Goal: Navigation & Orientation: Go to known website

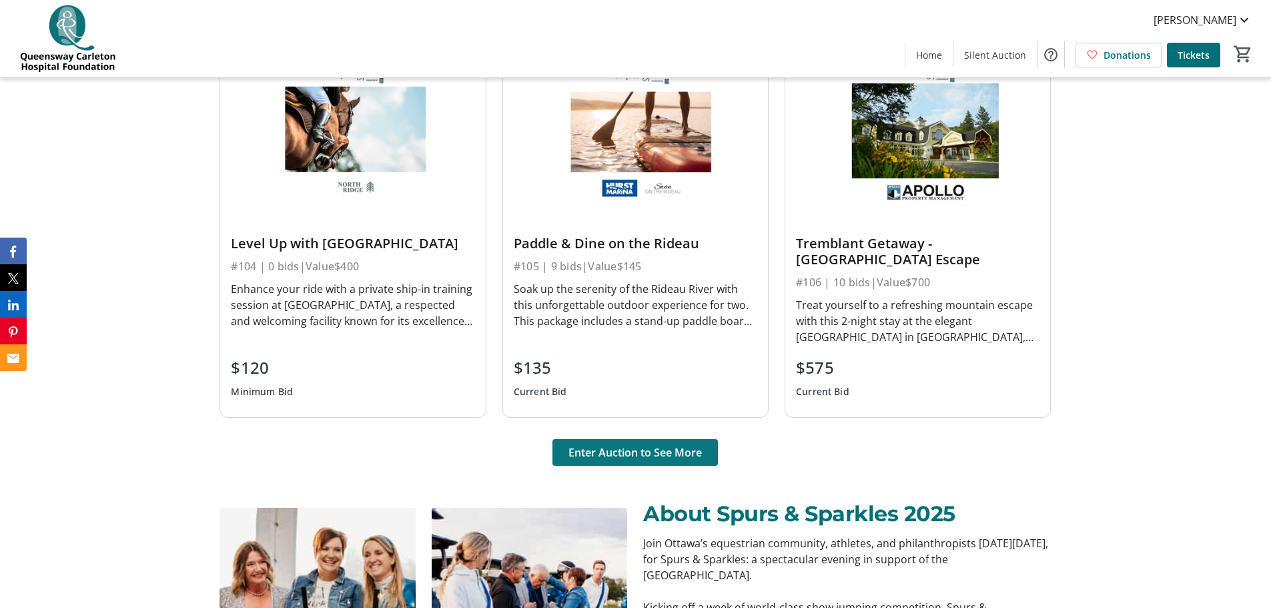
scroll to position [1001, 0]
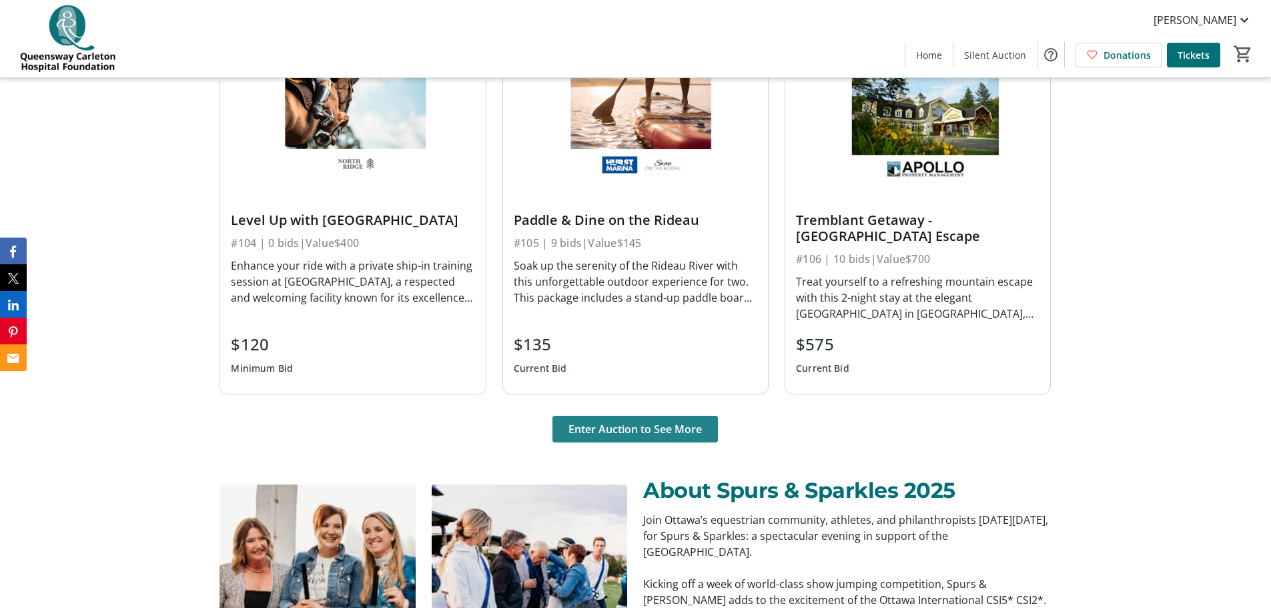
click at [678, 432] on span "Enter Auction to See More" at bounding box center [634, 429] width 133 height 16
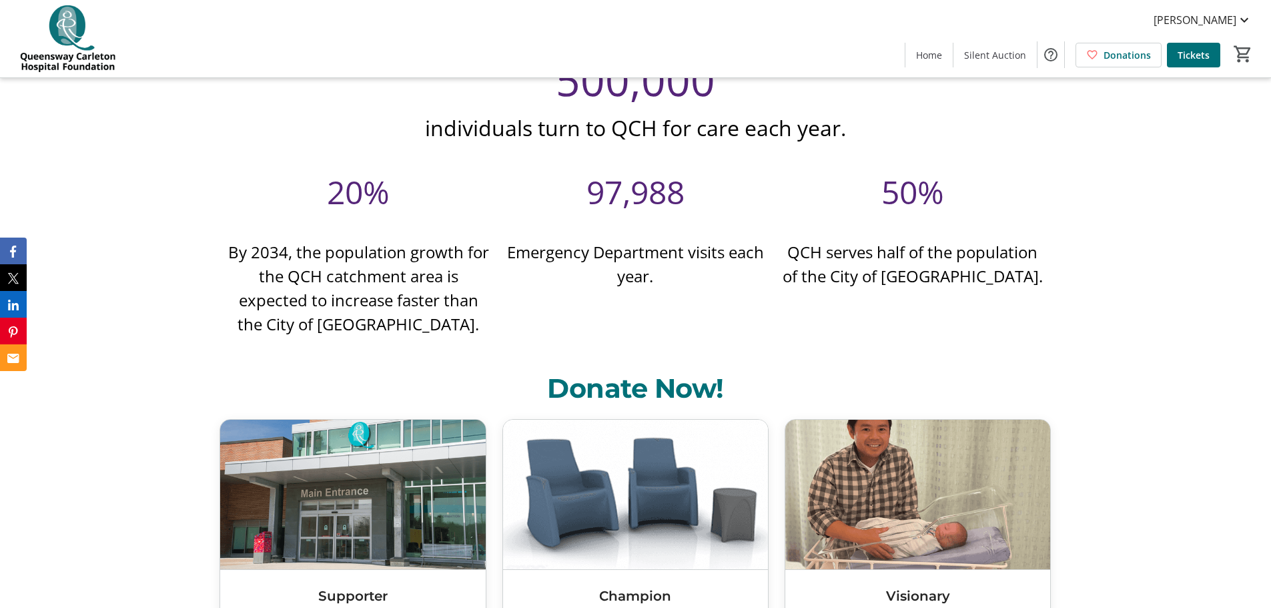
scroll to position [5918, 0]
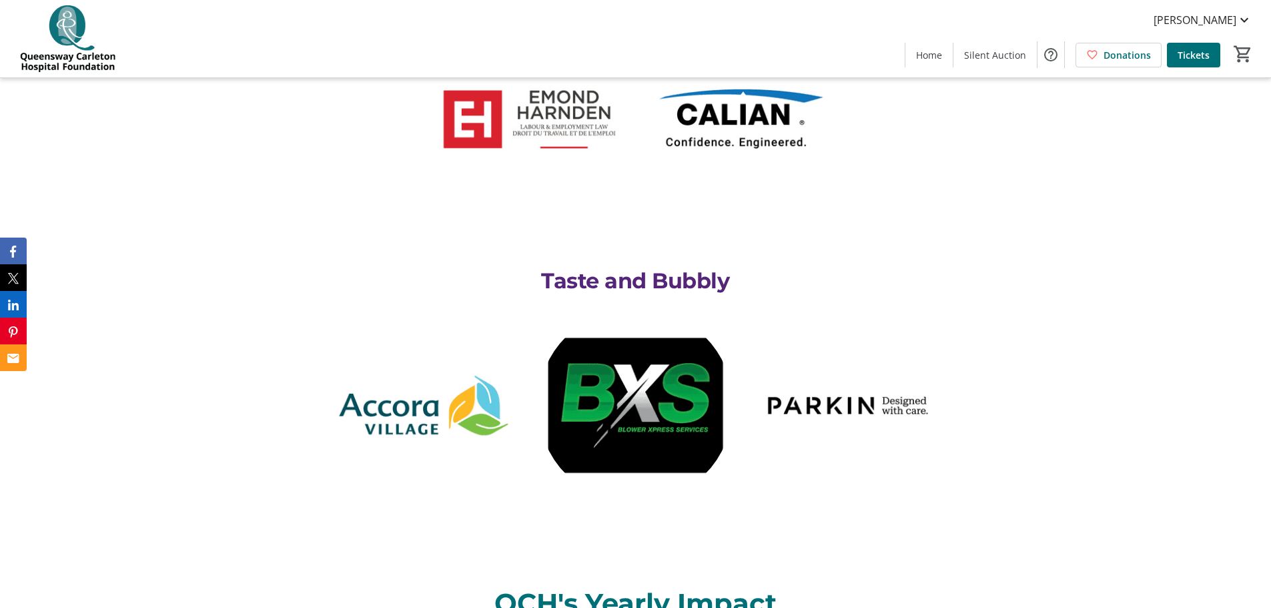
scroll to position [5337, 0]
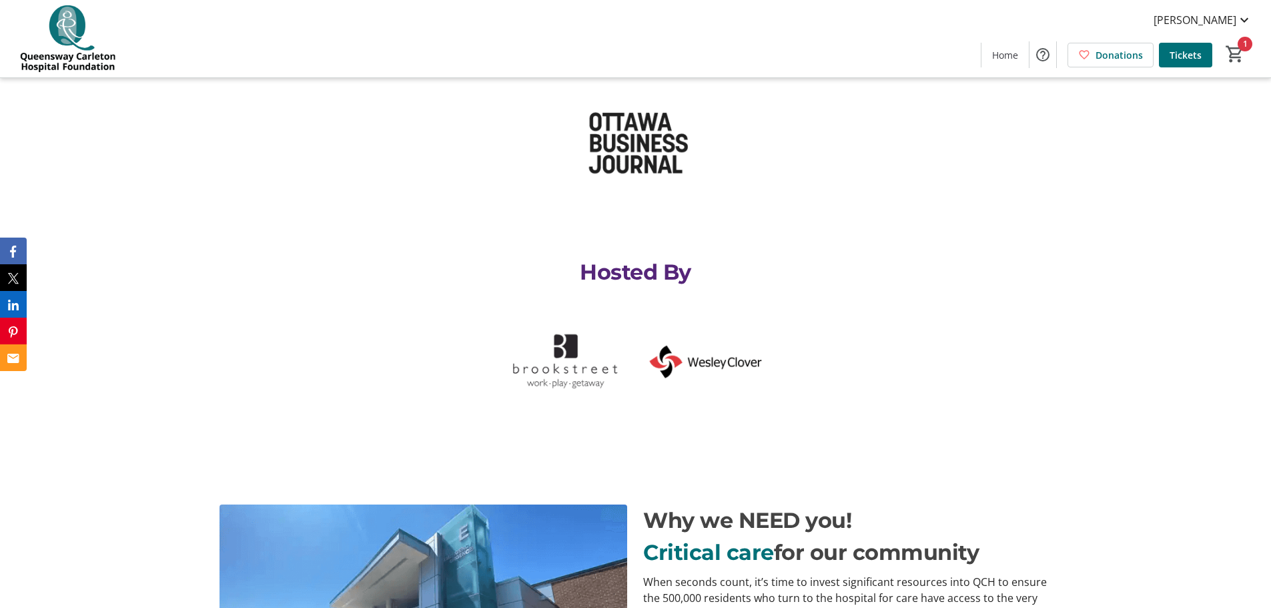
scroll to position [2001, 0]
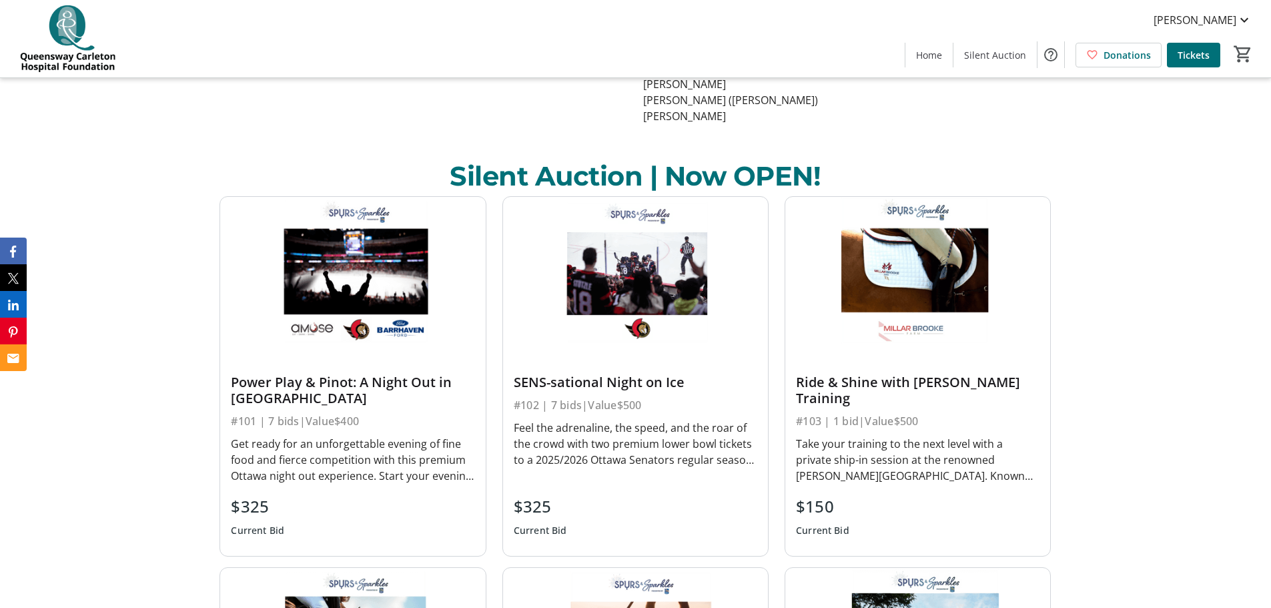
scroll to position [2802, 0]
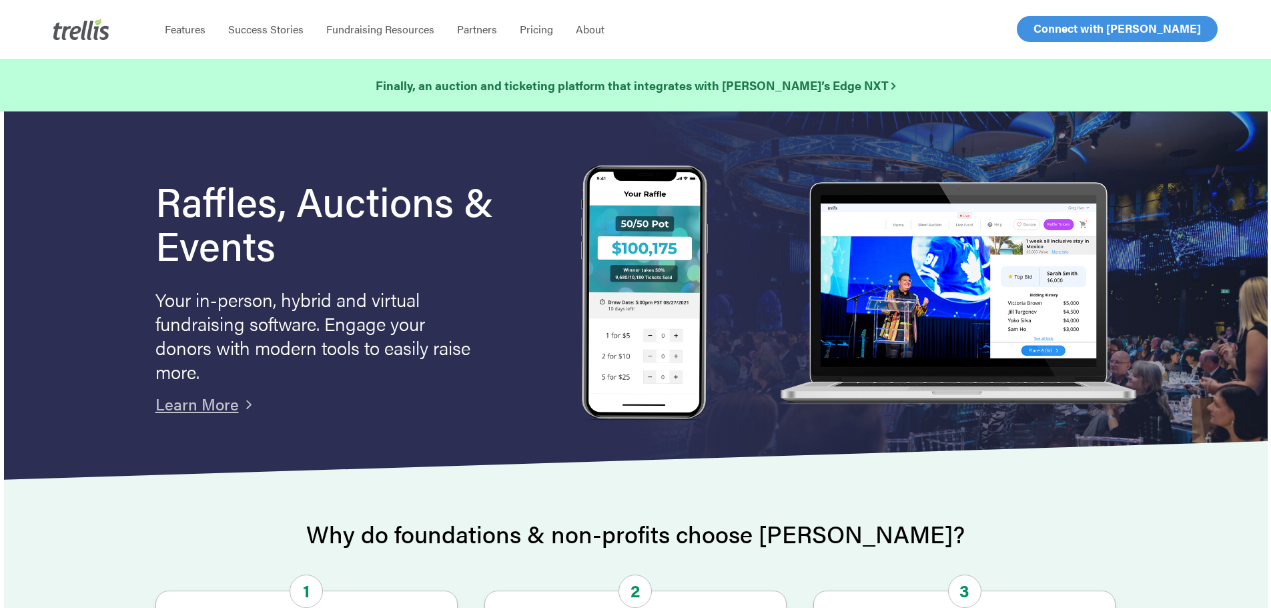
click at [1036, 27] on span "Log In" at bounding box center [1049, 29] width 32 height 16
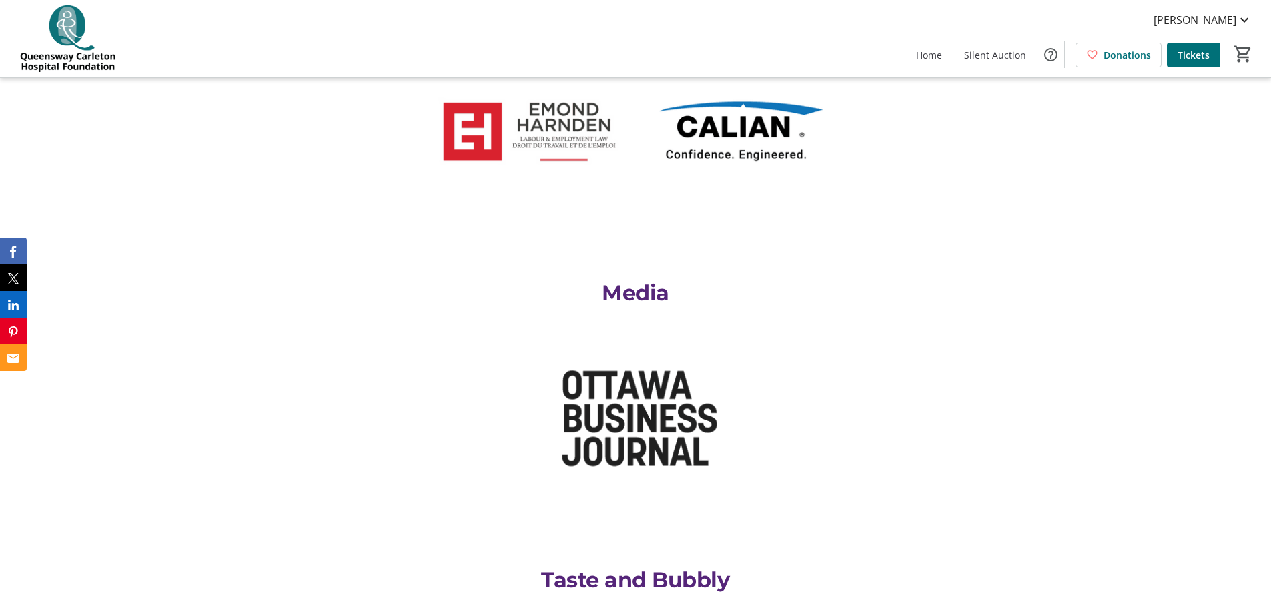
scroll to position [4470, 0]
